Goal: Use online tool/utility: Utilize a website feature to perform a specific function

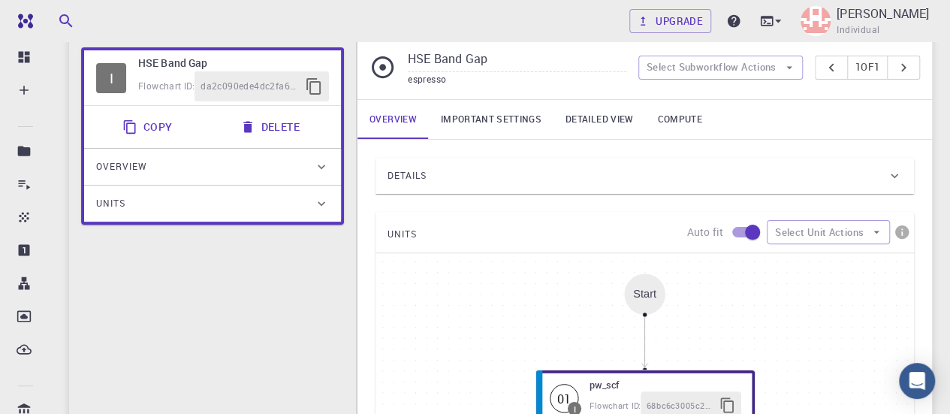
scroll to position [113, 0]
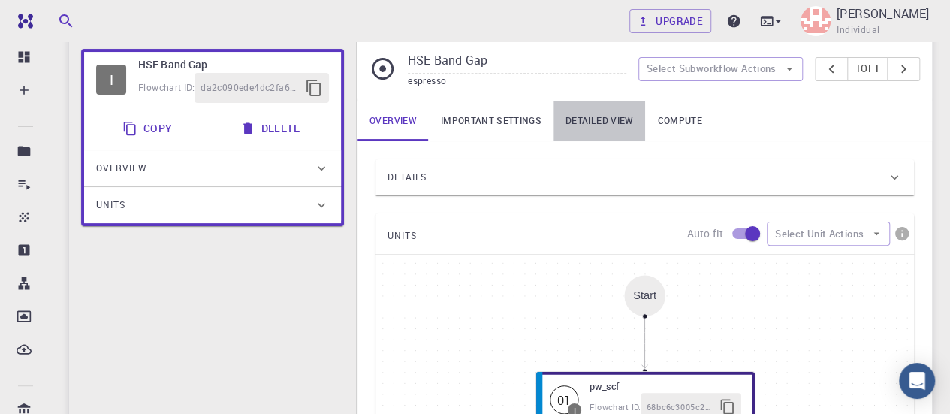
click at [613, 140] on link "Detailed view" at bounding box center [600, 120] width 92 height 39
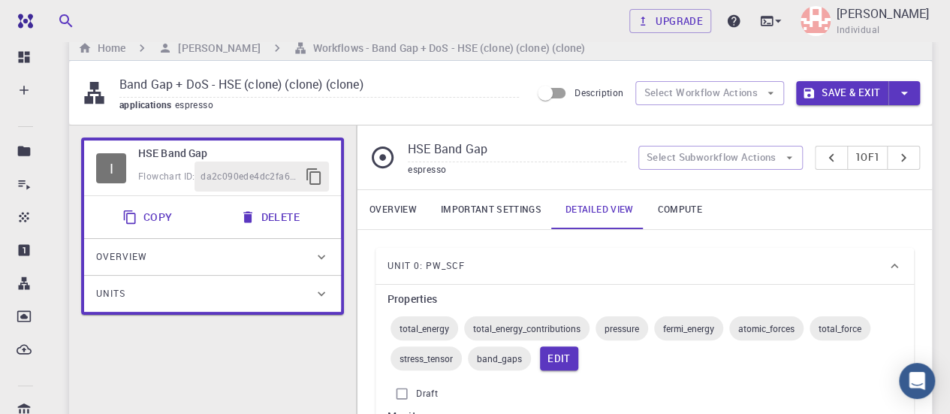
scroll to position [23, 0]
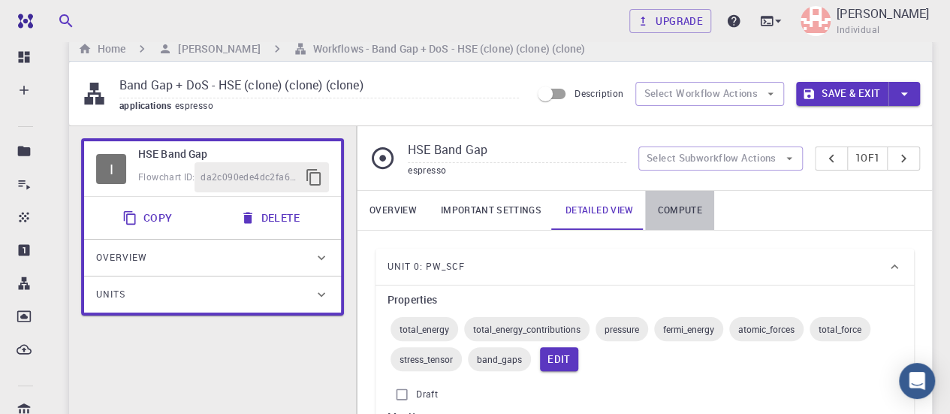
click at [686, 230] on link "Compute" at bounding box center [679, 210] width 68 height 39
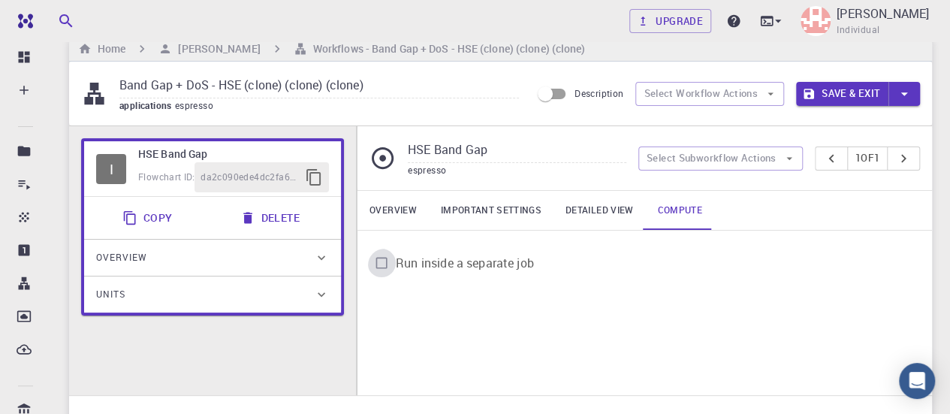
click at [386, 277] on input "Run inside a separate job" at bounding box center [381, 263] width 29 height 29
checkbox input "true"
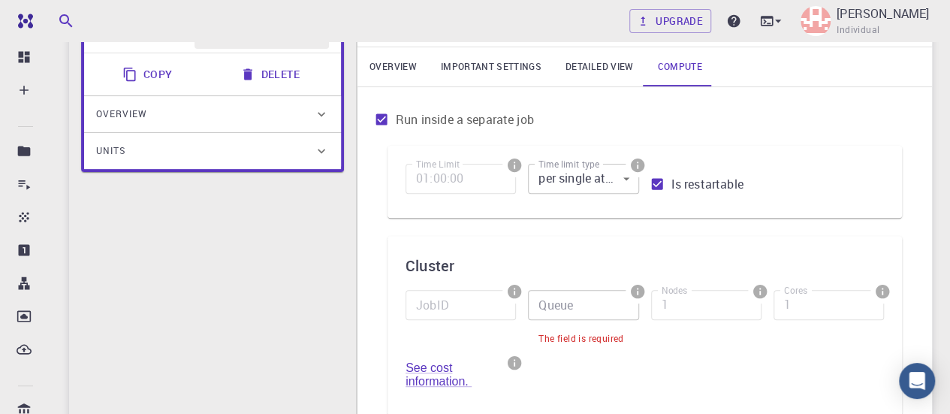
scroll to position [0, 0]
